Goal: Contribute content: Add original content to the website for others to see

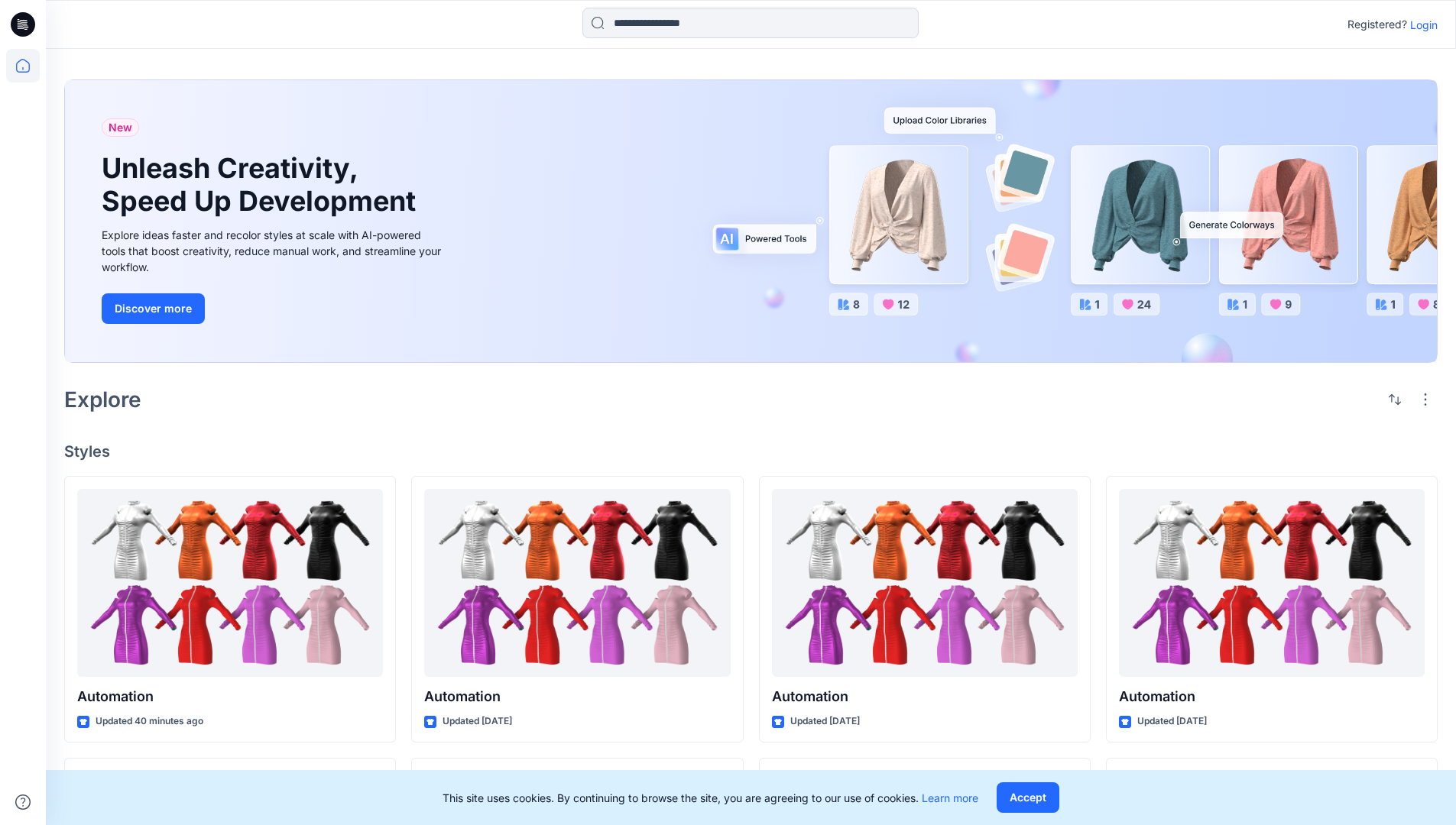
click at [1420, 24] on p "Login" at bounding box center [1424, 24] width 27 height 16
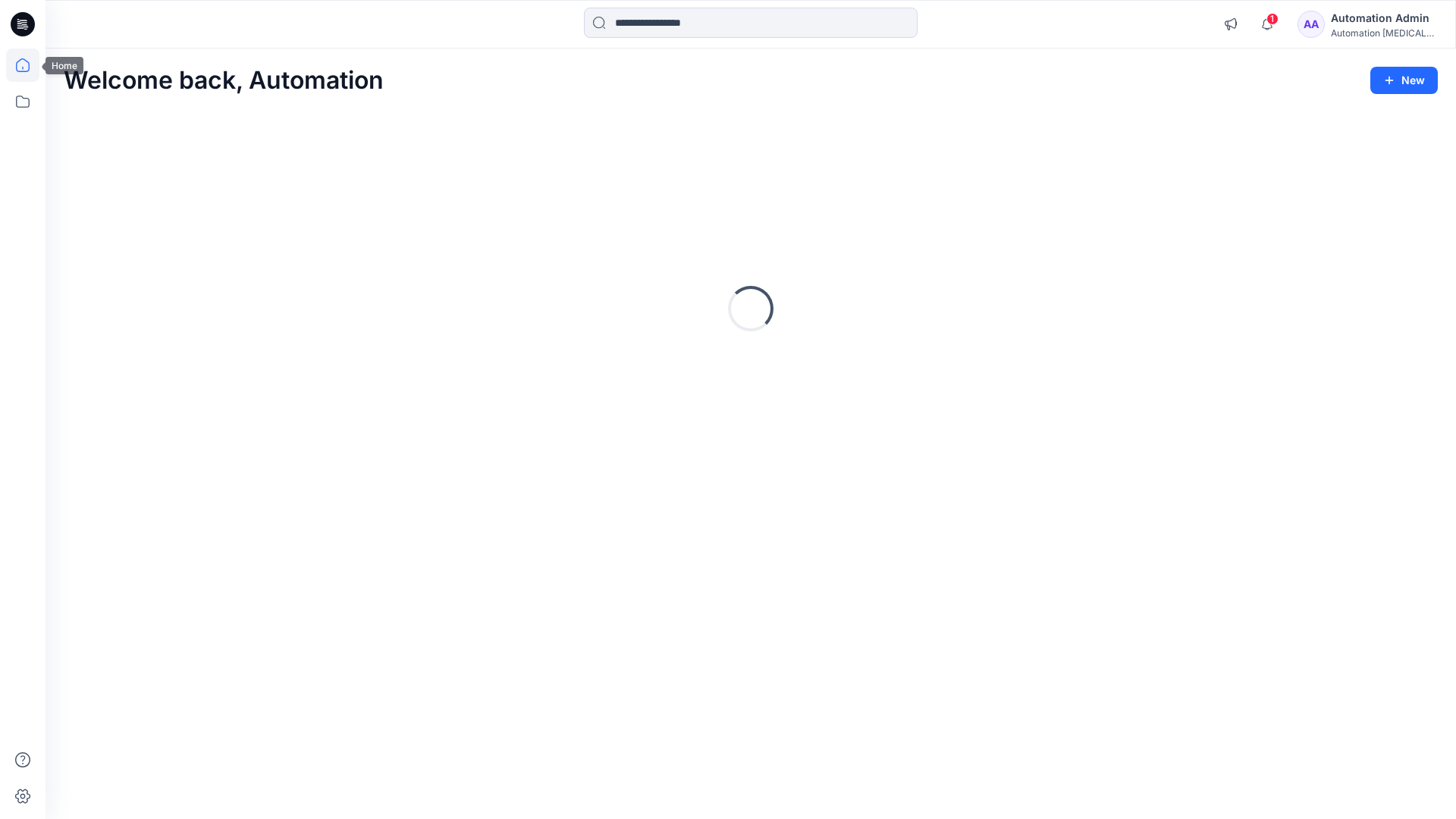
click at [29, 65] on icon at bounding box center [22, 65] width 14 height 14
click at [1410, 83] on button "New" at bounding box center [1405, 80] width 68 height 27
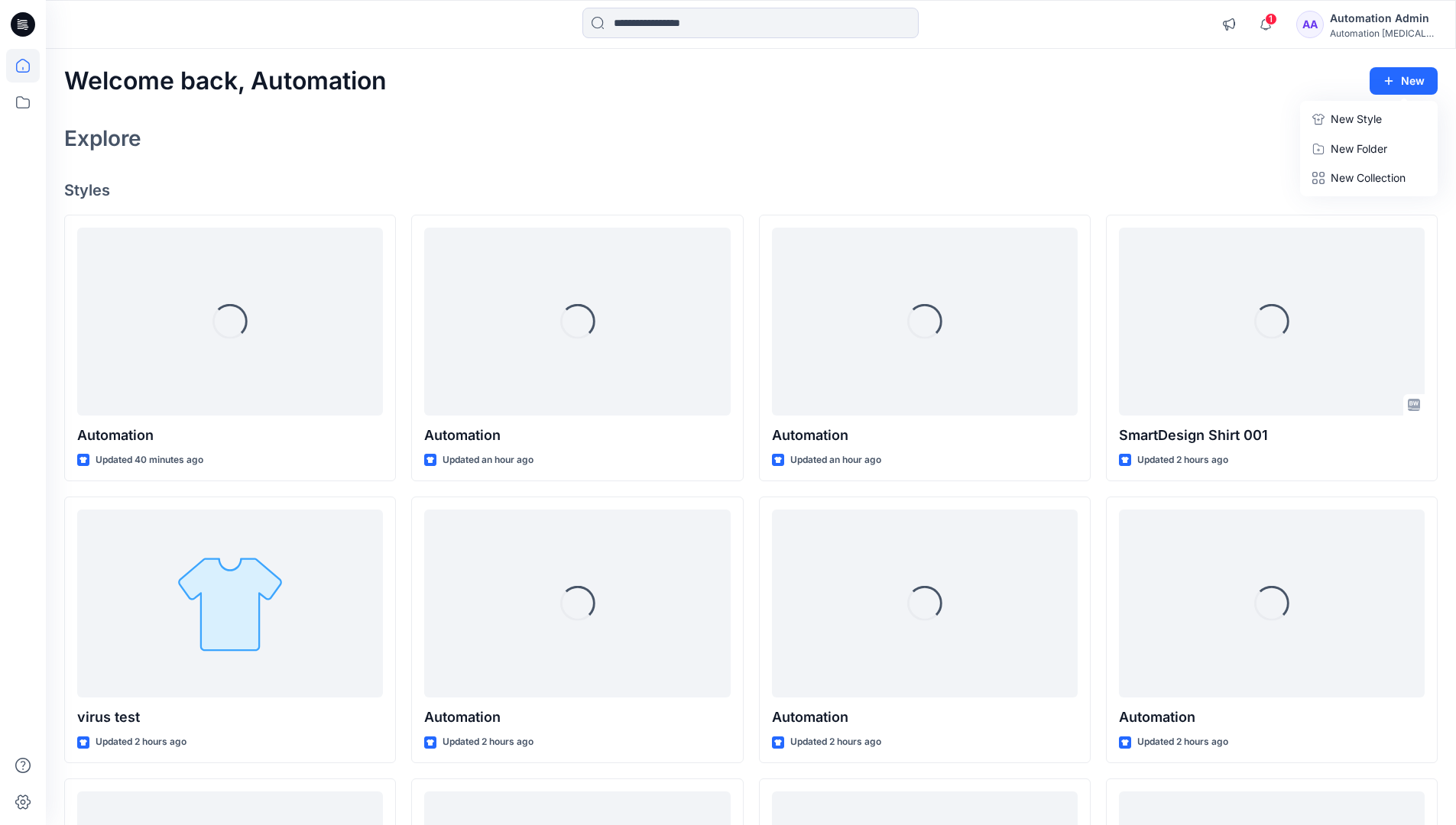
click at [1341, 114] on p "New Style" at bounding box center [1356, 119] width 51 height 18
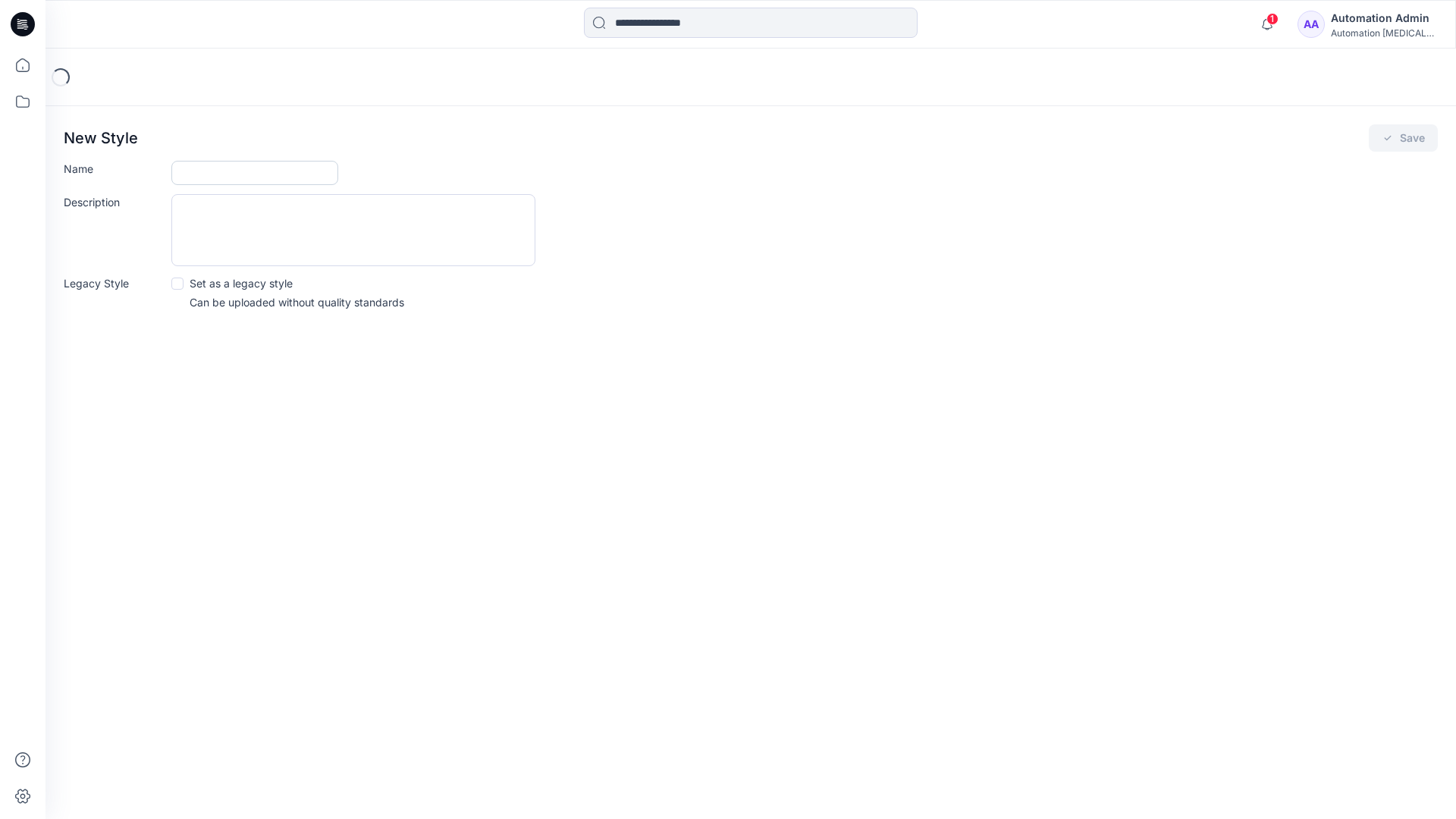
click at [197, 175] on input "Name" at bounding box center [255, 173] width 167 height 24
type input "**********"
click at [1405, 142] on button "Save" at bounding box center [1404, 138] width 69 height 27
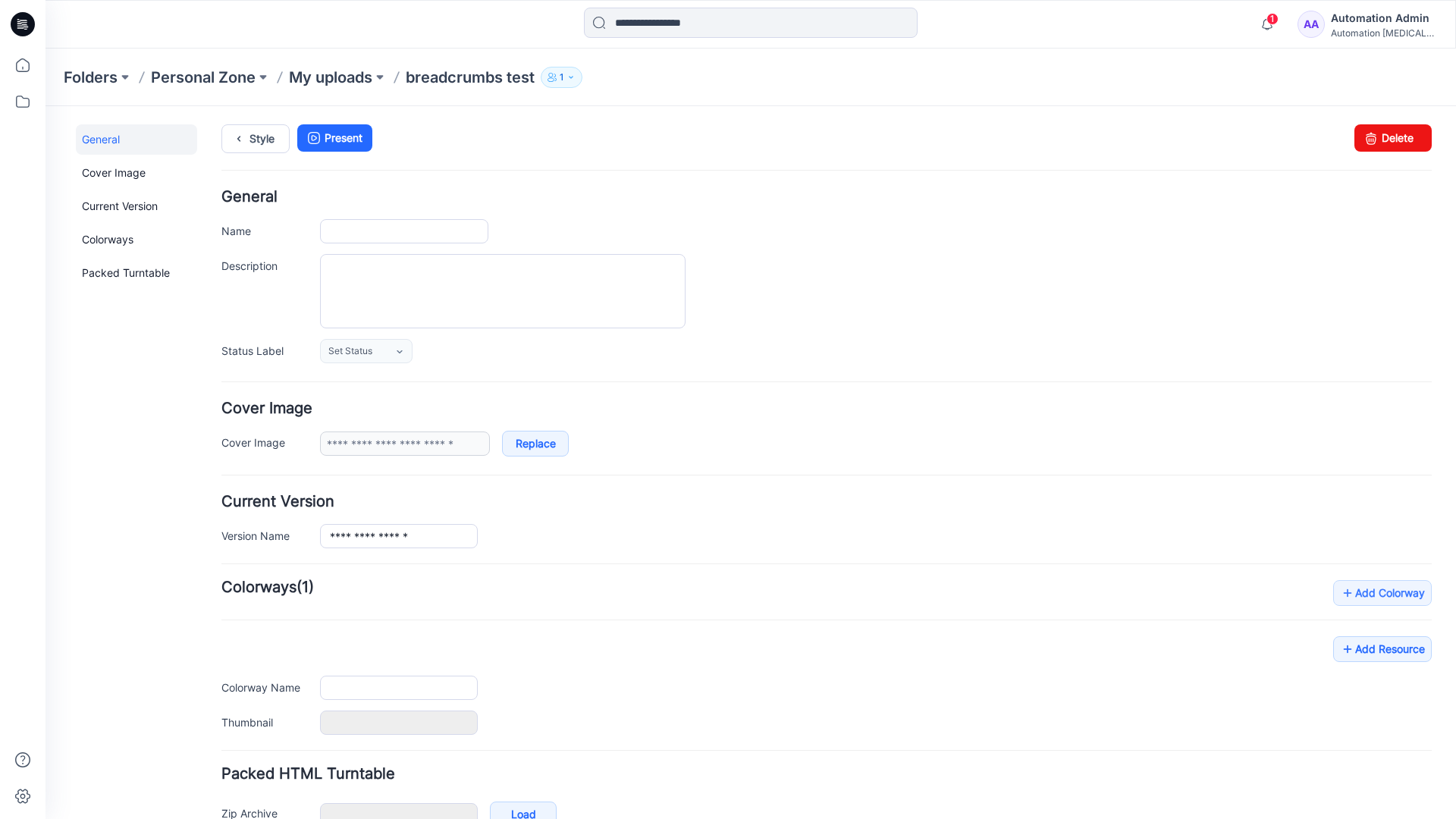
type input "**********"
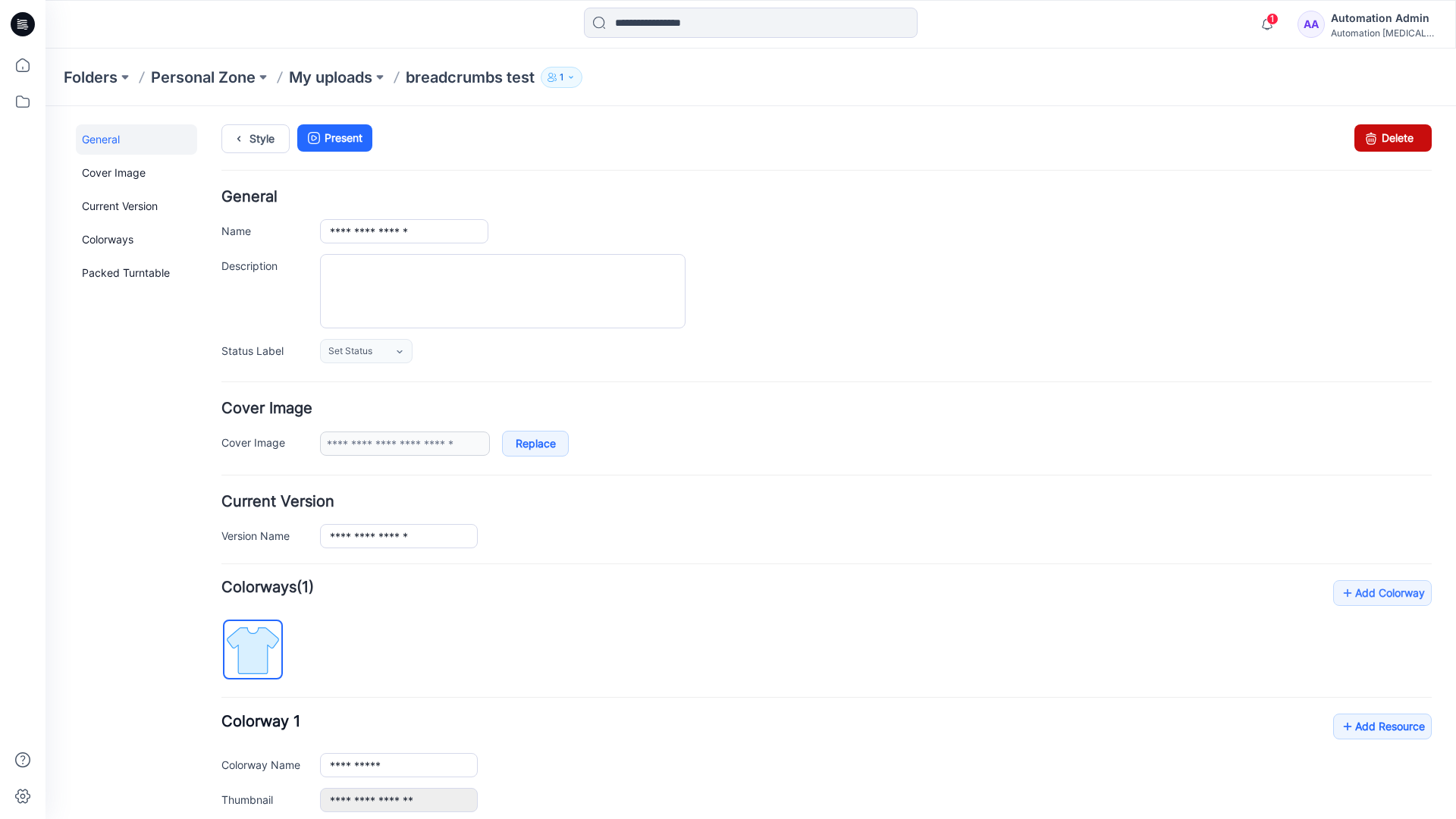
click at [1389, 143] on link "Delete" at bounding box center [1393, 138] width 78 height 27
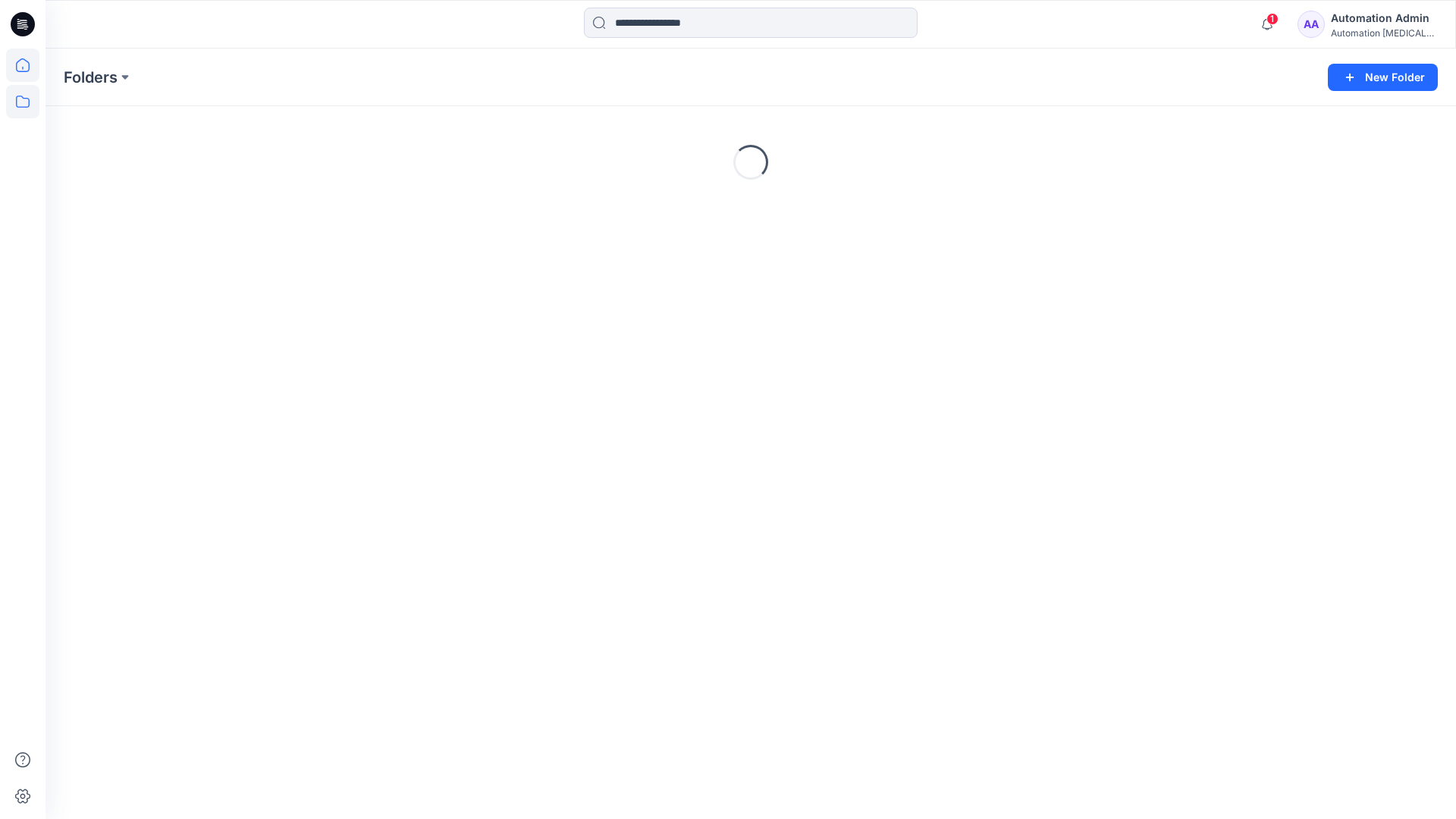
click at [22, 69] on icon at bounding box center [22, 65] width 33 height 33
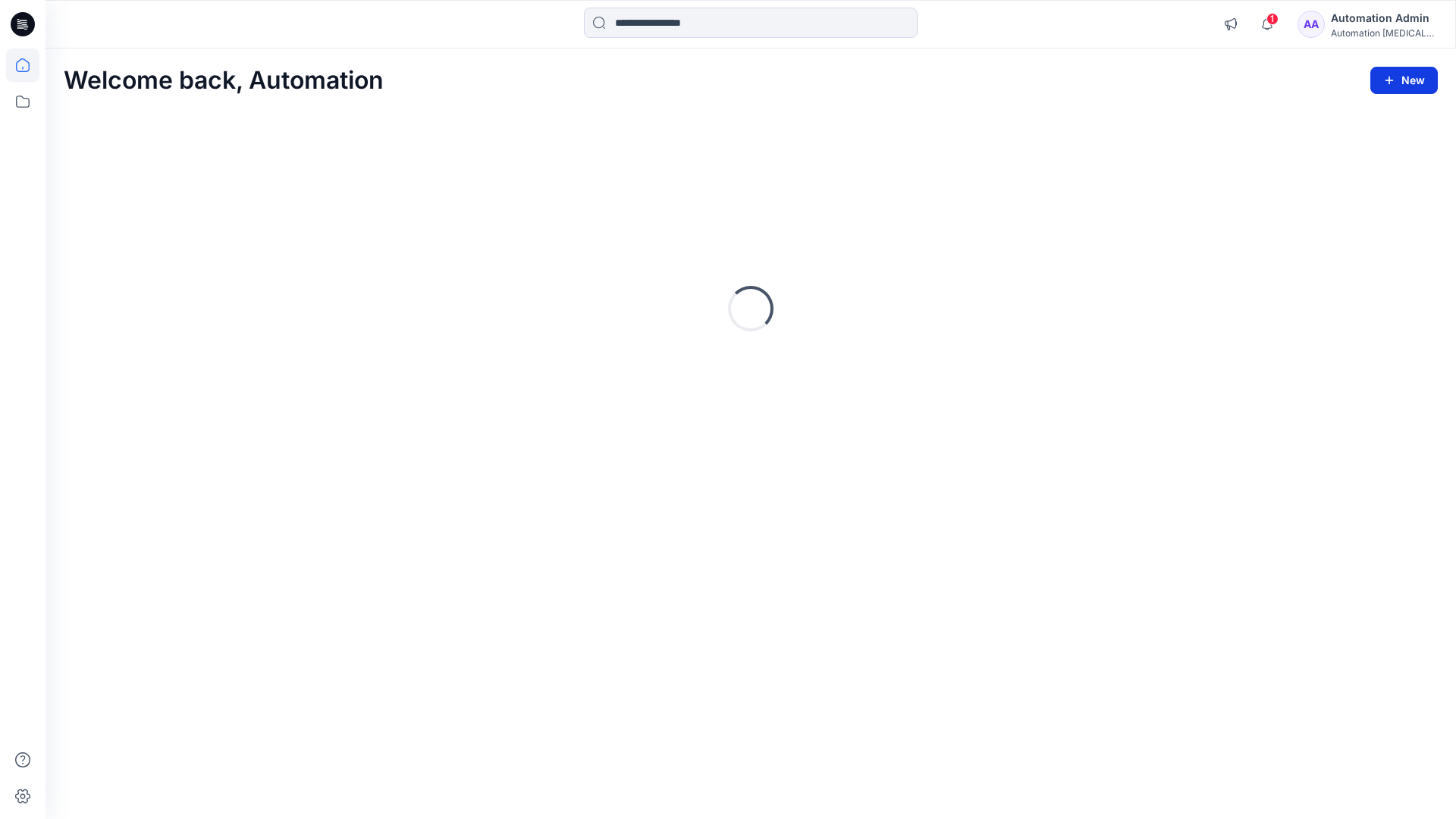
click at [1406, 80] on button "New" at bounding box center [1405, 80] width 68 height 27
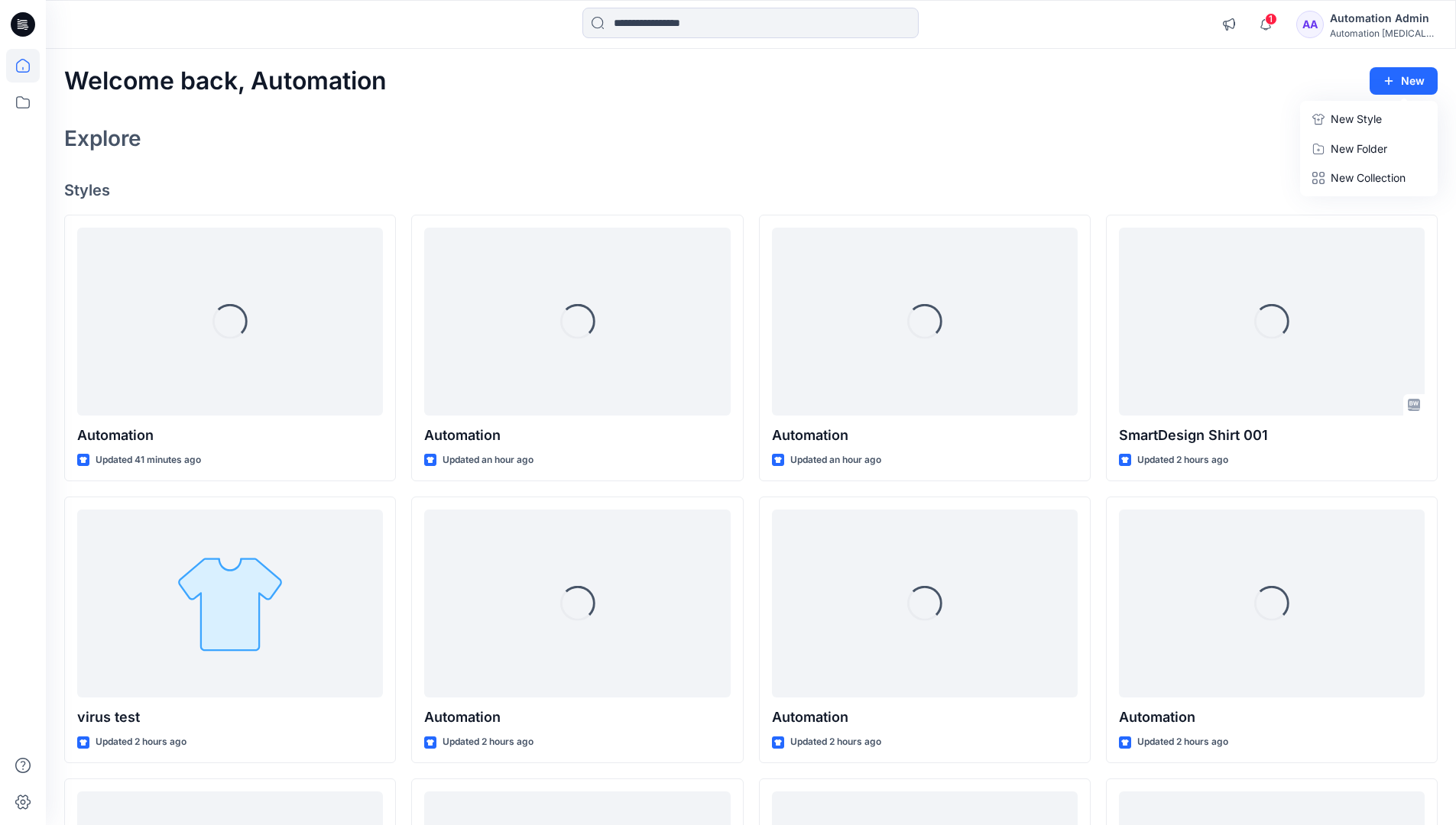
click at [1361, 120] on p "New Style" at bounding box center [1356, 119] width 51 height 18
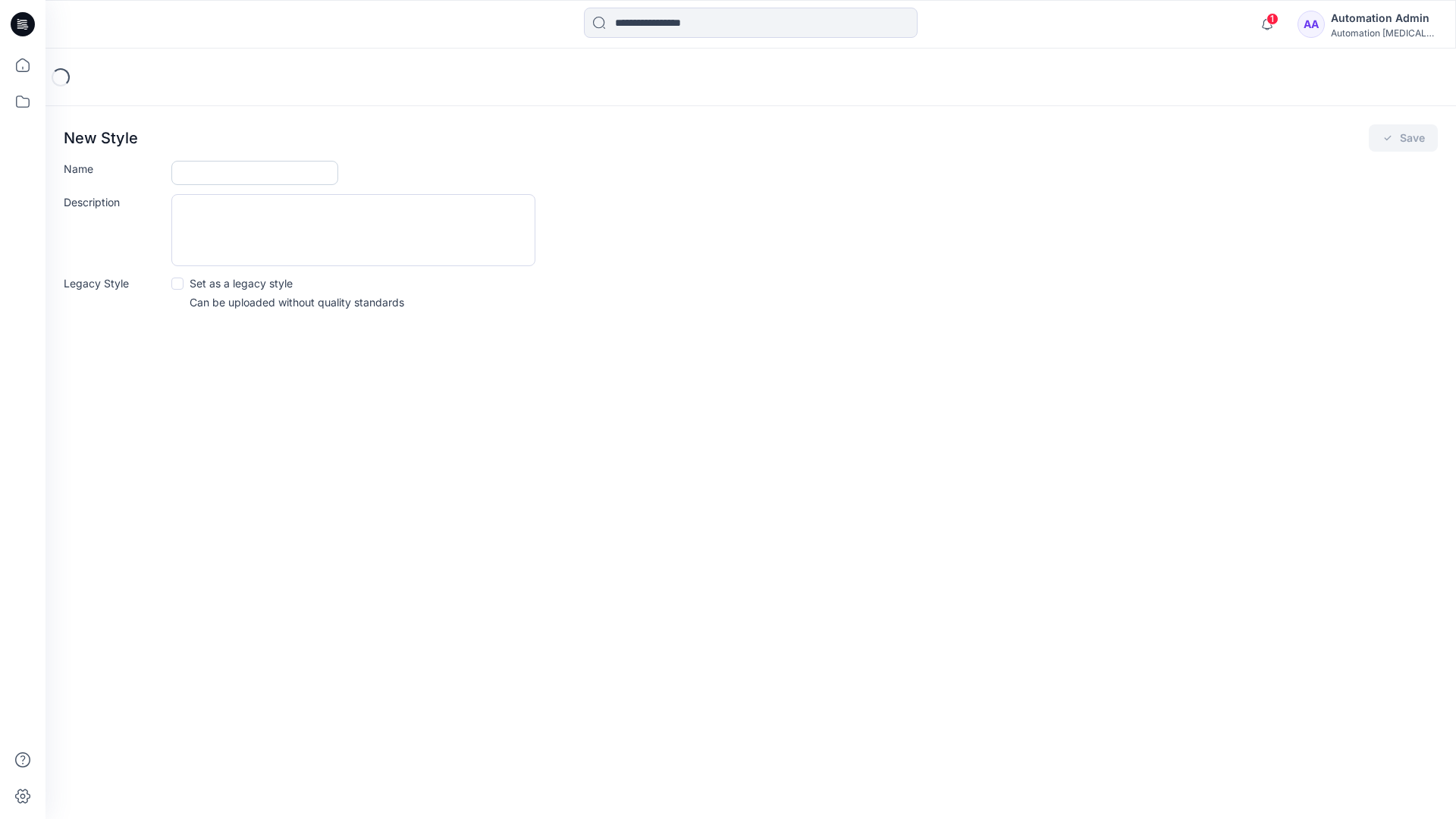
click at [198, 174] on input "Name" at bounding box center [255, 173] width 167 height 24
type input "**********"
click at [175, 286] on span at bounding box center [177, 283] width 12 height 12
click at [1401, 140] on button "Save" at bounding box center [1404, 138] width 69 height 27
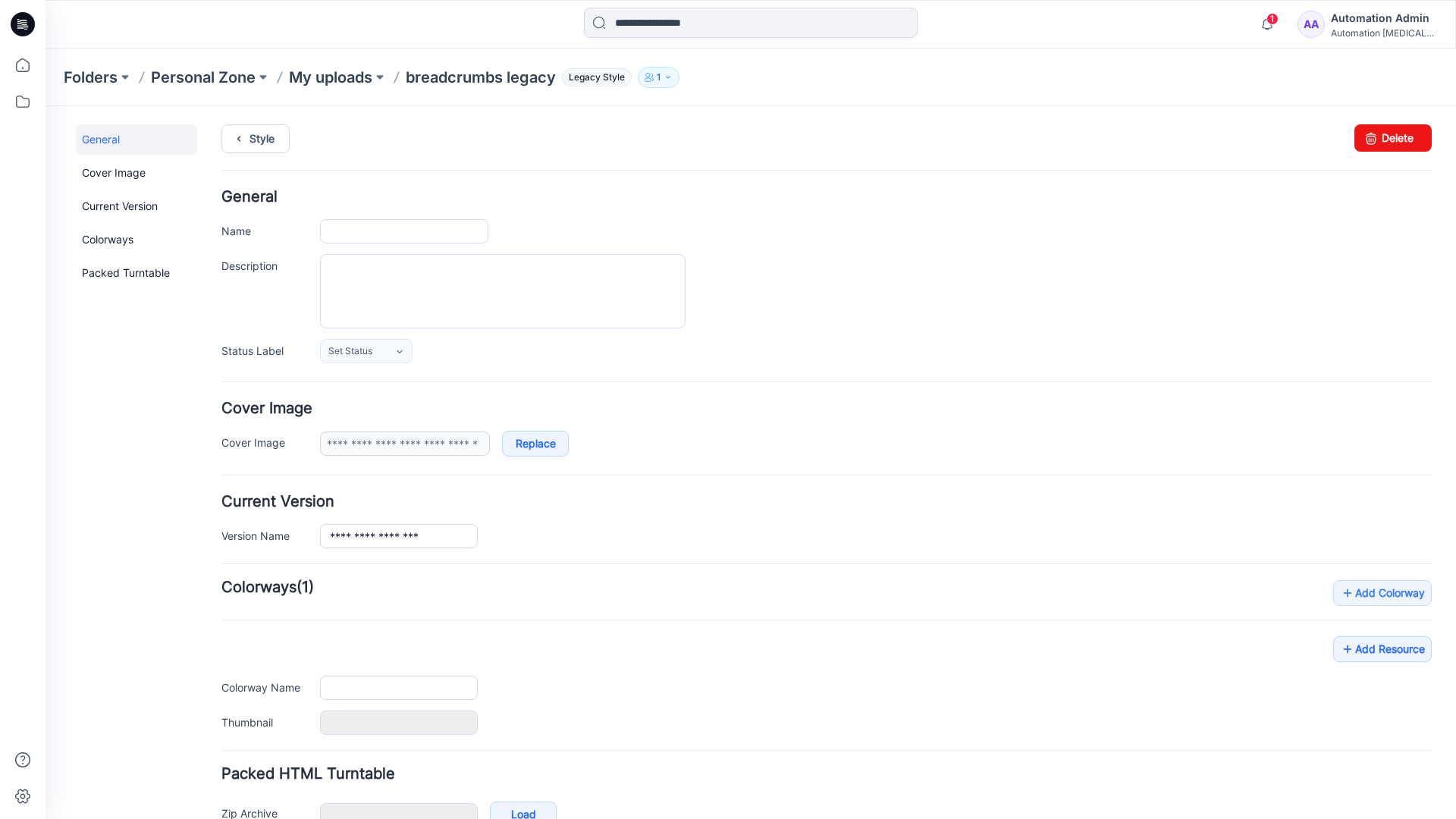
type input "**********"
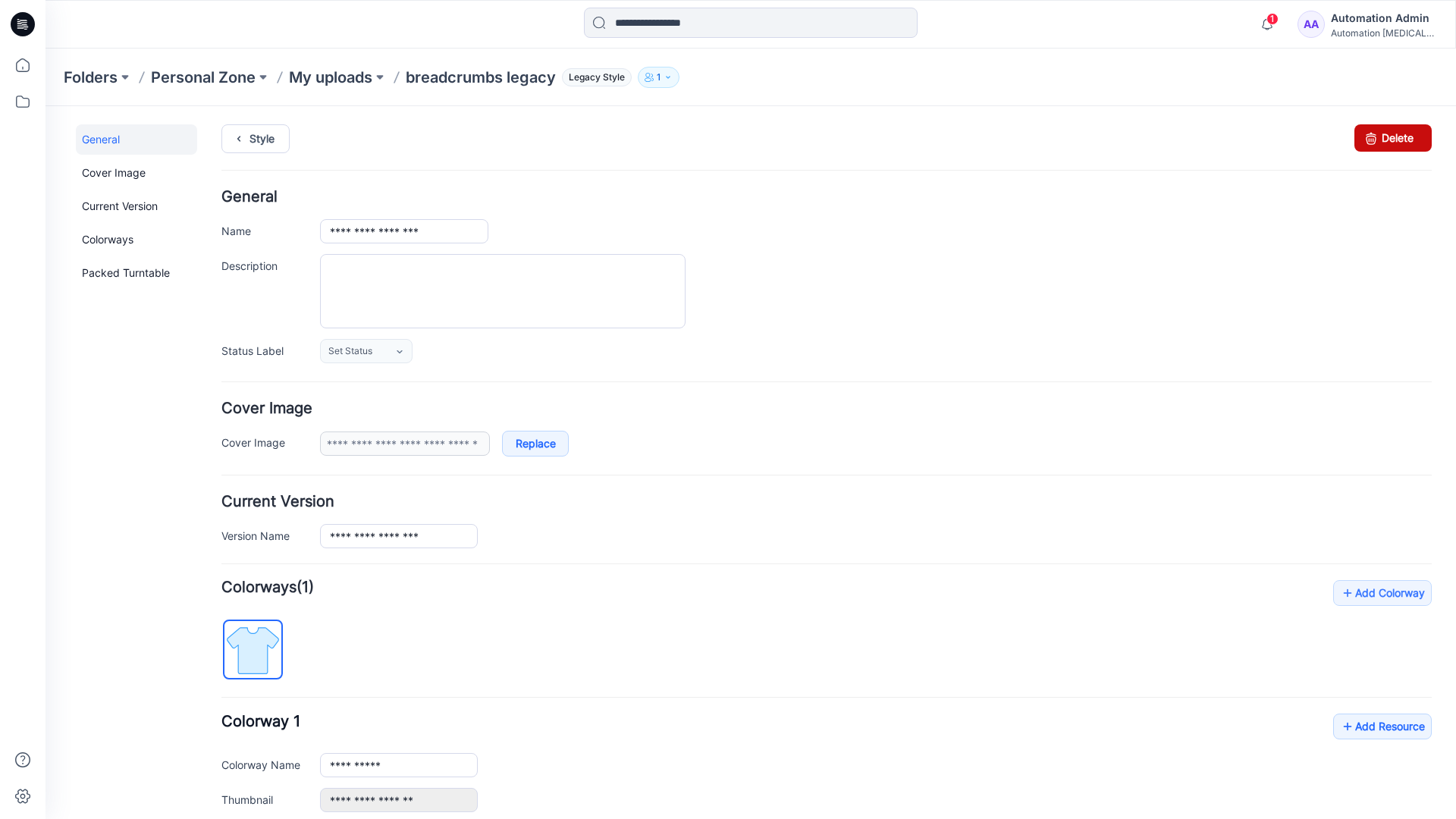
click at [1378, 137] on link "Delete" at bounding box center [1393, 138] width 78 height 27
click at [24, 64] on icon at bounding box center [22, 65] width 33 height 33
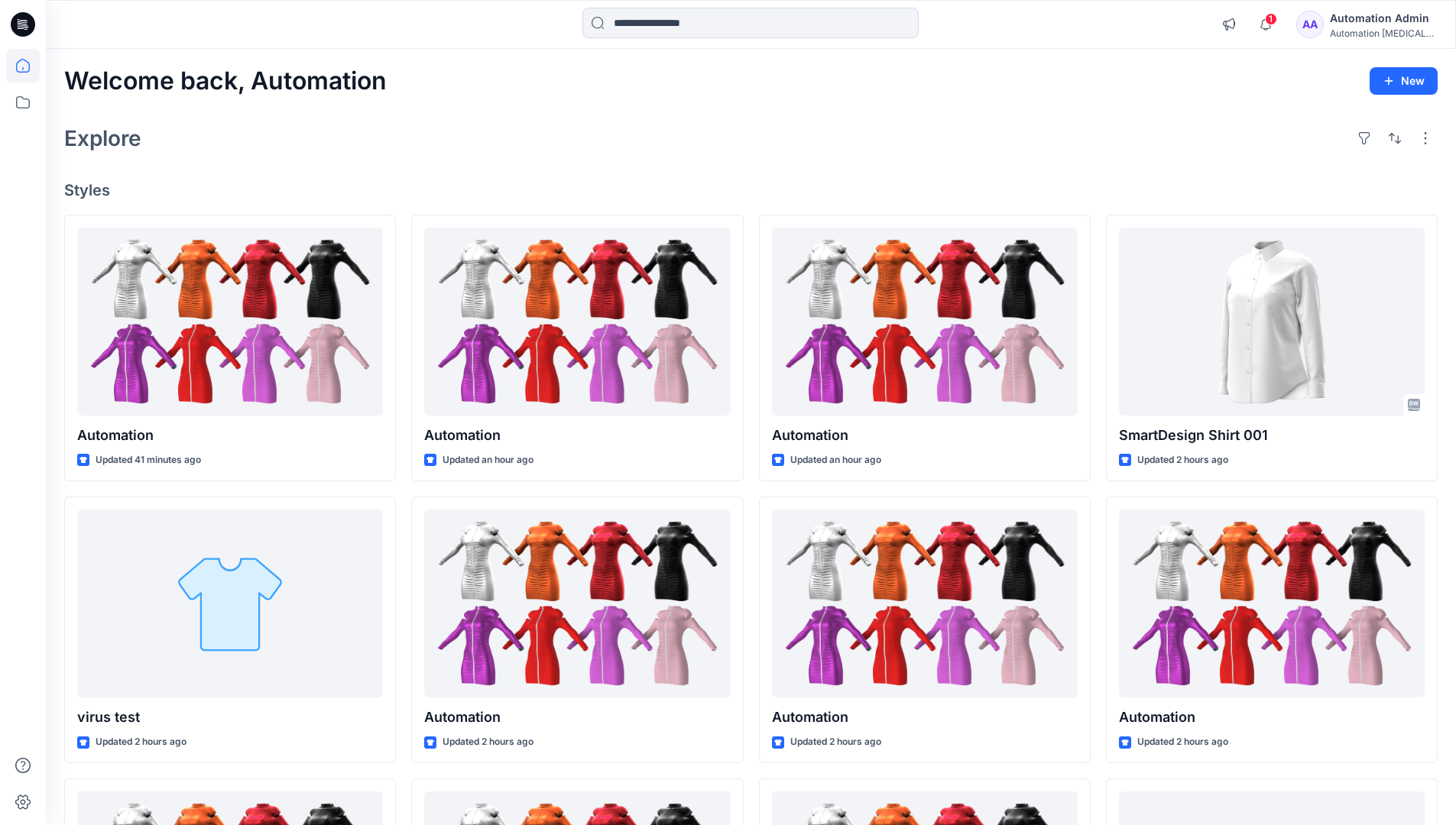
click at [1368, 23] on div "Automation Admin" at bounding box center [1384, 18] width 107 height 18
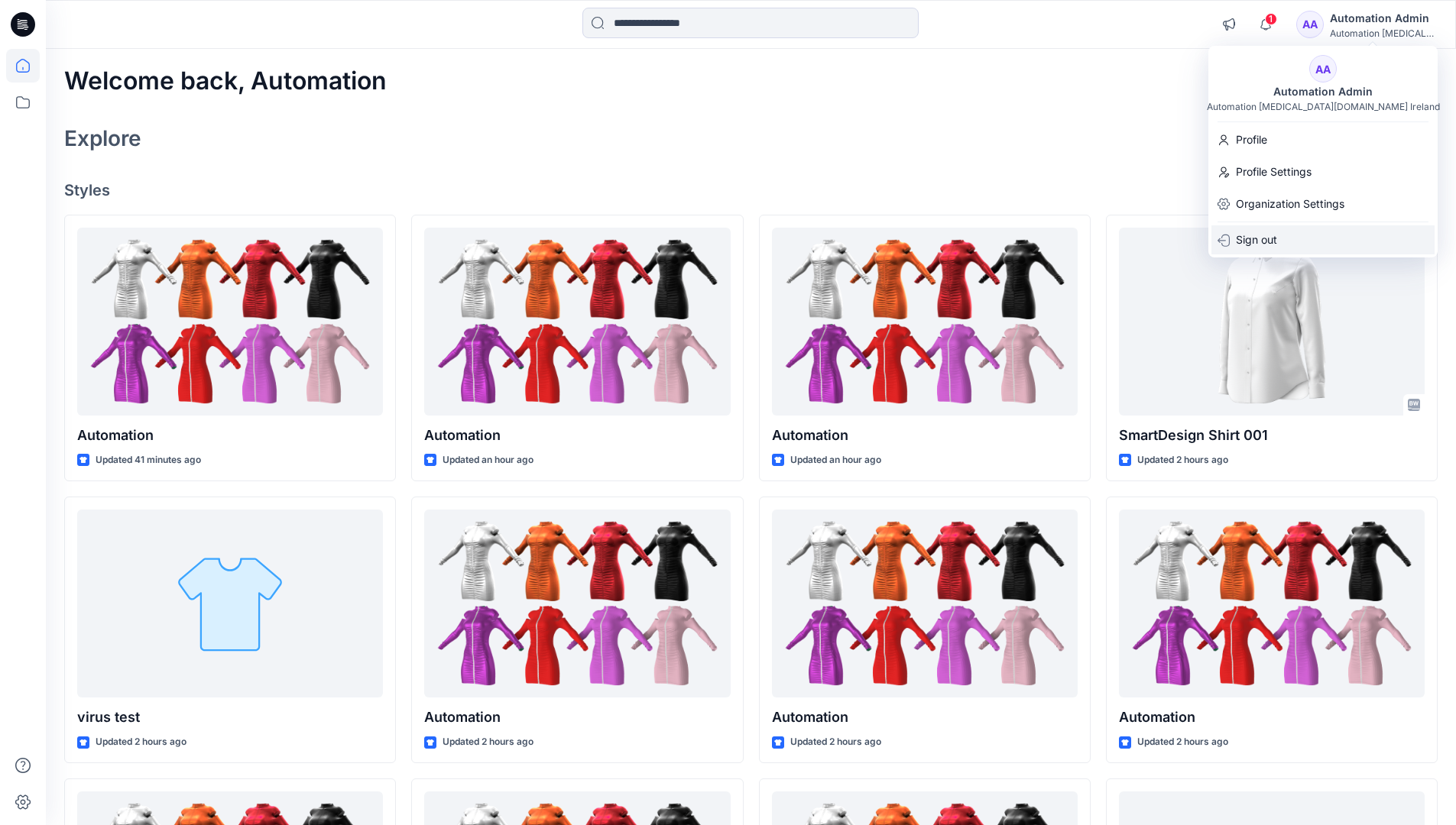
click at [1274, 240] on p "Sign out" at bounding box center [1257, 240] width 42 height 29
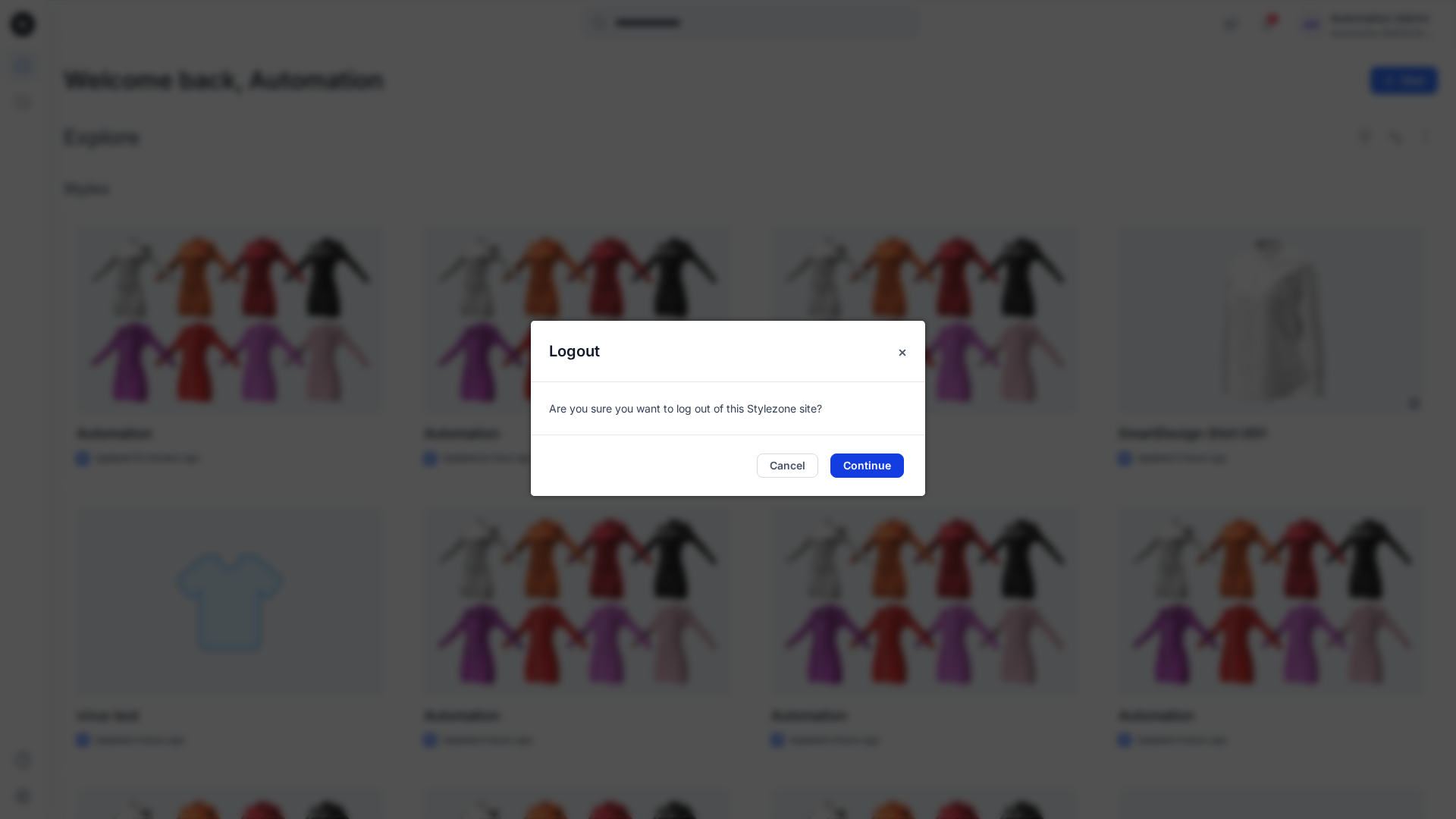
click at [860, 467] on button "Continue" at bounding box center [867, 465] width 74 height 24
